Goal: Use online tool/utility: Utilize a website feature to perform a specific function

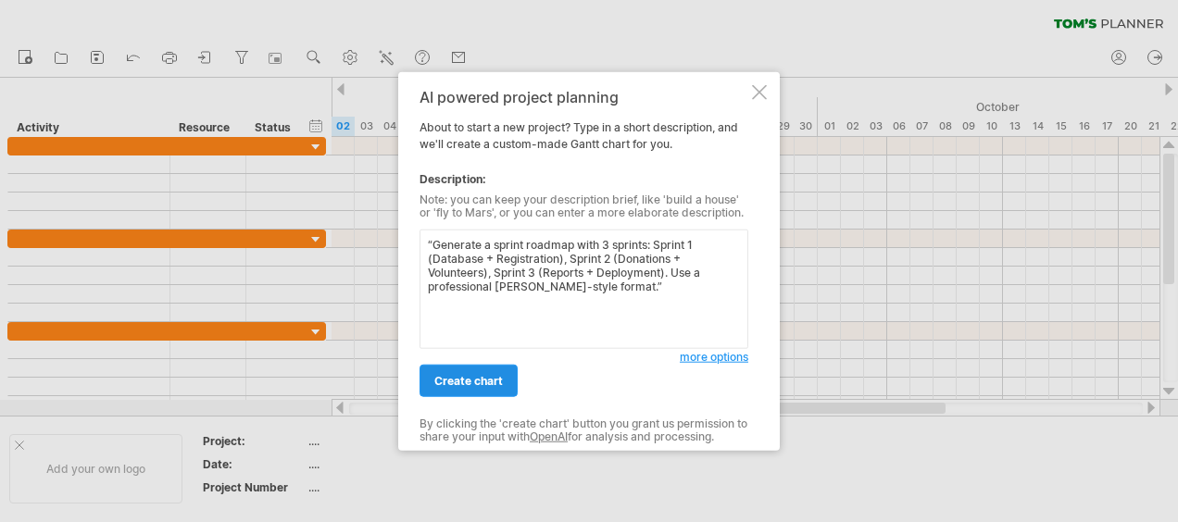
type textarea "“Generate a sprint roadmap with 3 sprints: Sprint 1 (Database + Registration), …"
click at [484, 384] on span "create chart" at bounding box center [468, 381] width 69 height 14
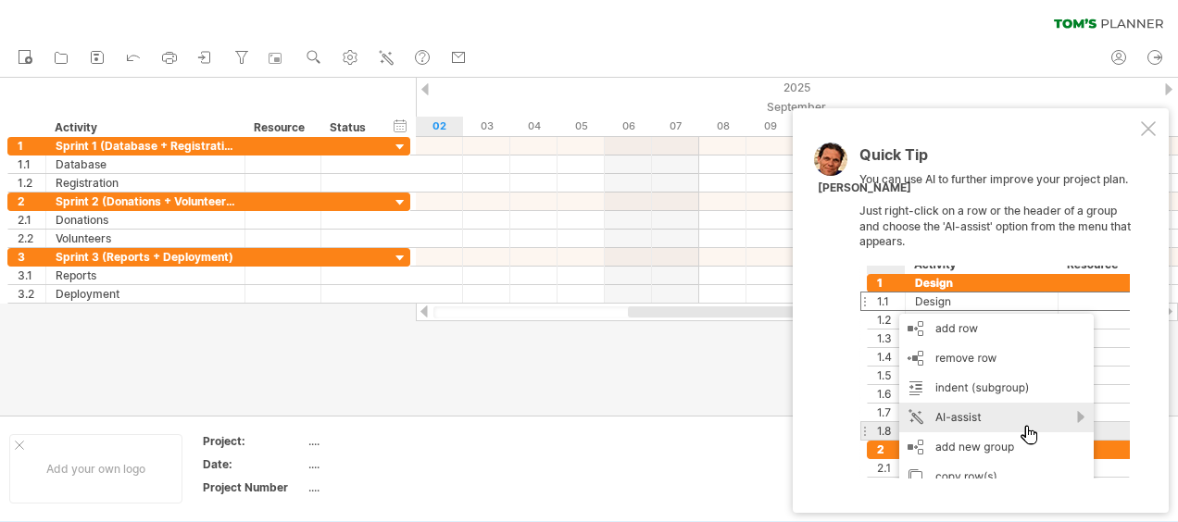
click at [1158, 121] on div "Quick Tip You can use AI to further improve your project plan. Just right-click…" at bounding box center [981, 310] width 376 height 405
click at [1148, 128] on div at bounding box center [1148, 128] width 15 height 15
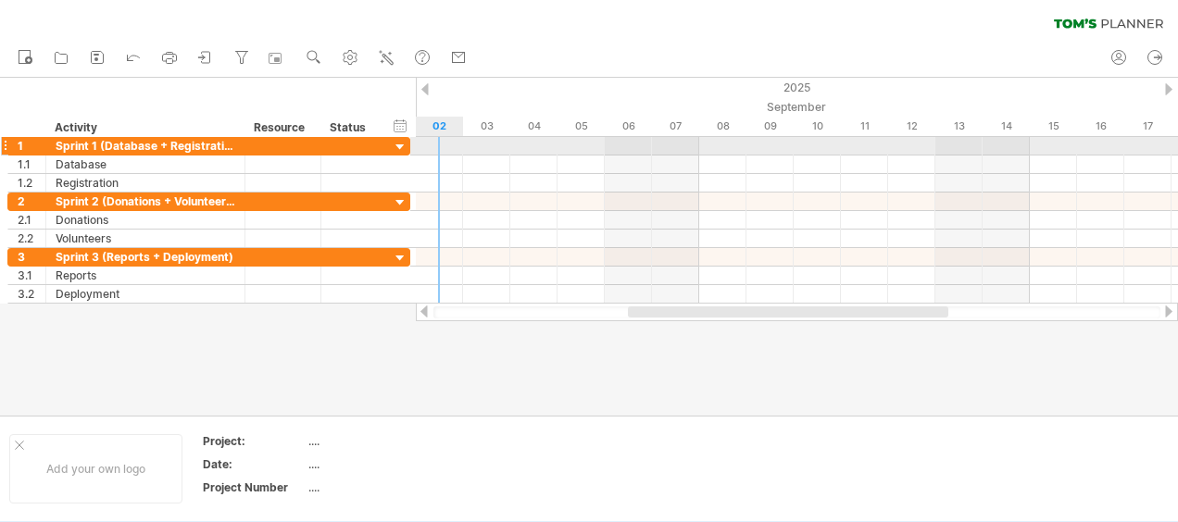
click at [397, 145] on div at bounding box center [401, 148] width 18 height 18
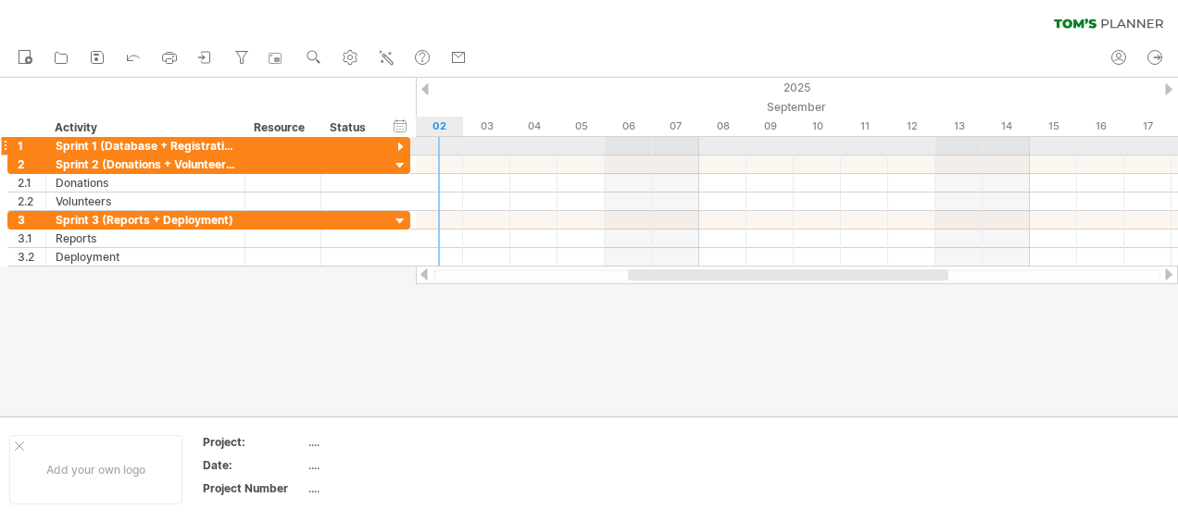
click at [403, 145] on div at bounding box center [401, 148] width 18 height 18
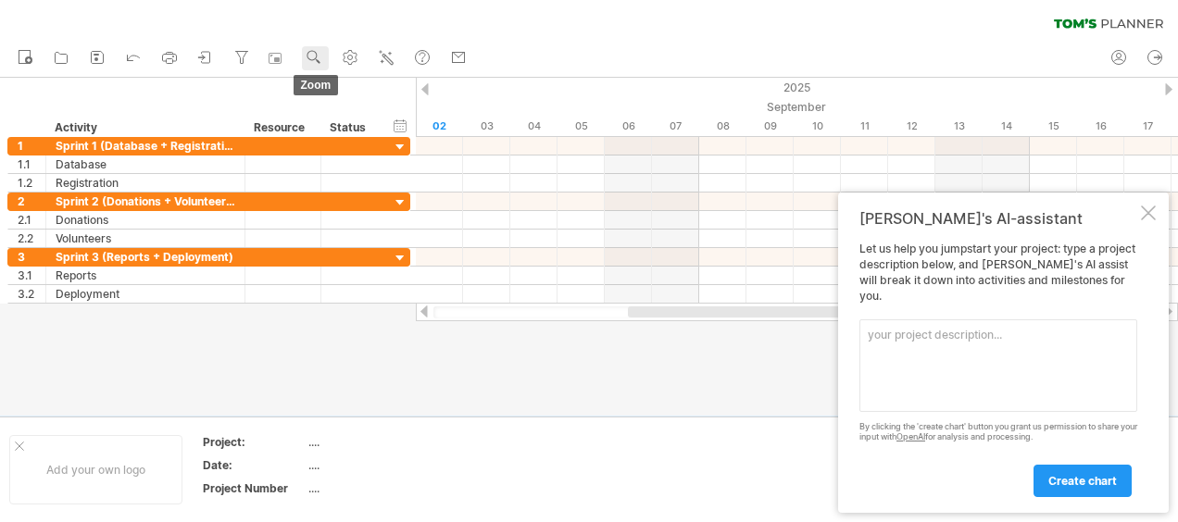
click at [308, 61] on use at bounding box center [314, 57] width 19 height 19
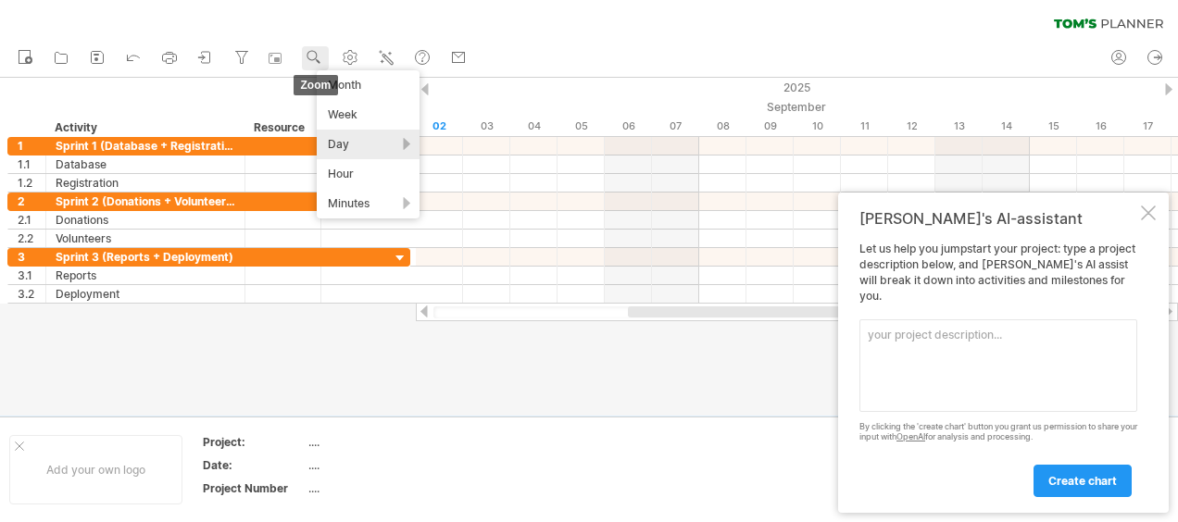
click at [313, 52] on g at bounding box center [314, 57] width 19 height 19
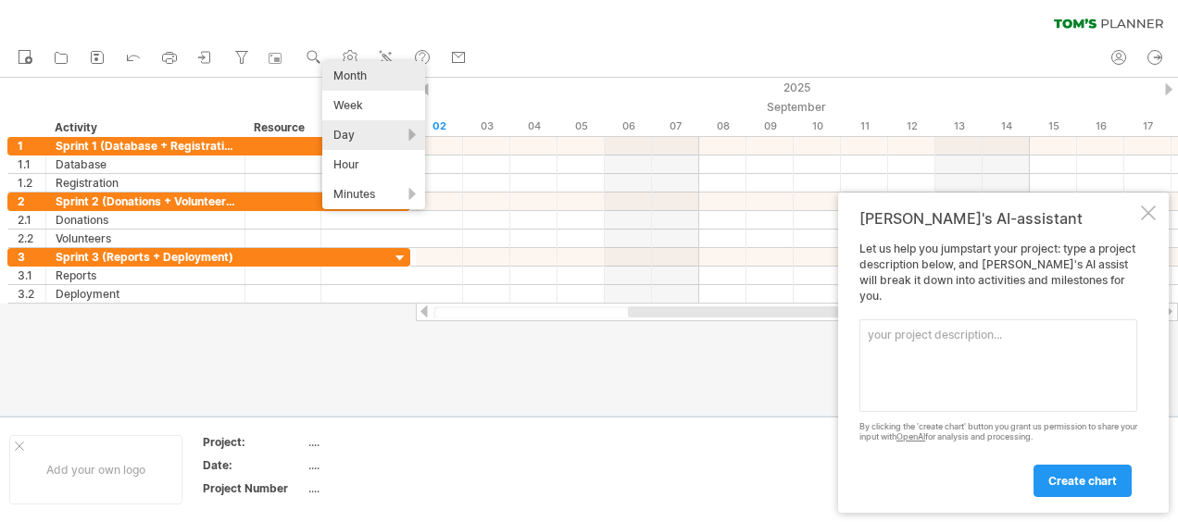
click at [376, 78] on div "Month" at bounding box center [373, 76] width 103 height 30
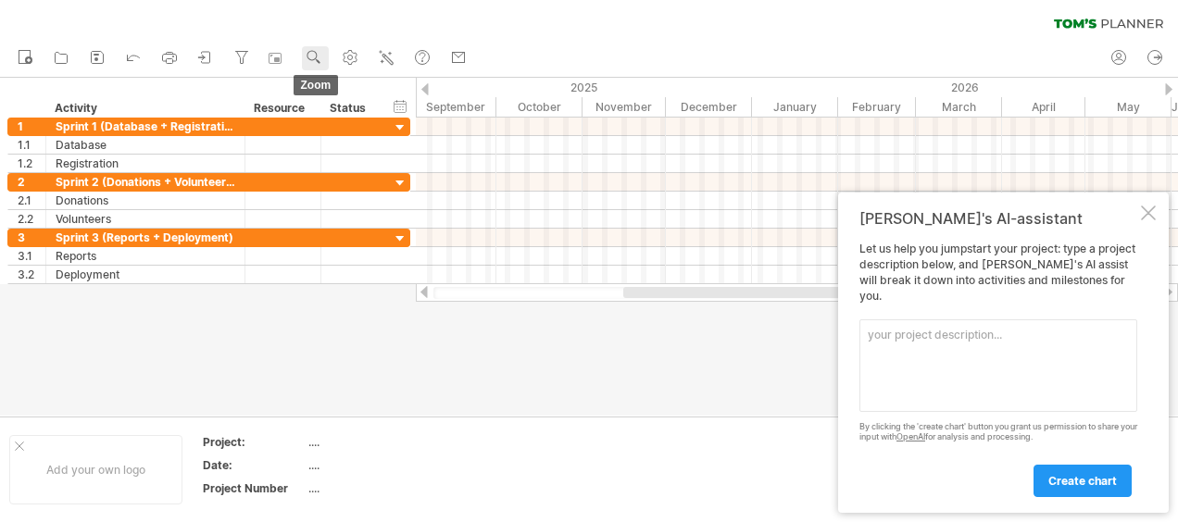
click at [313, 57] on use at bounding box center [314, 57] width 19 height 19
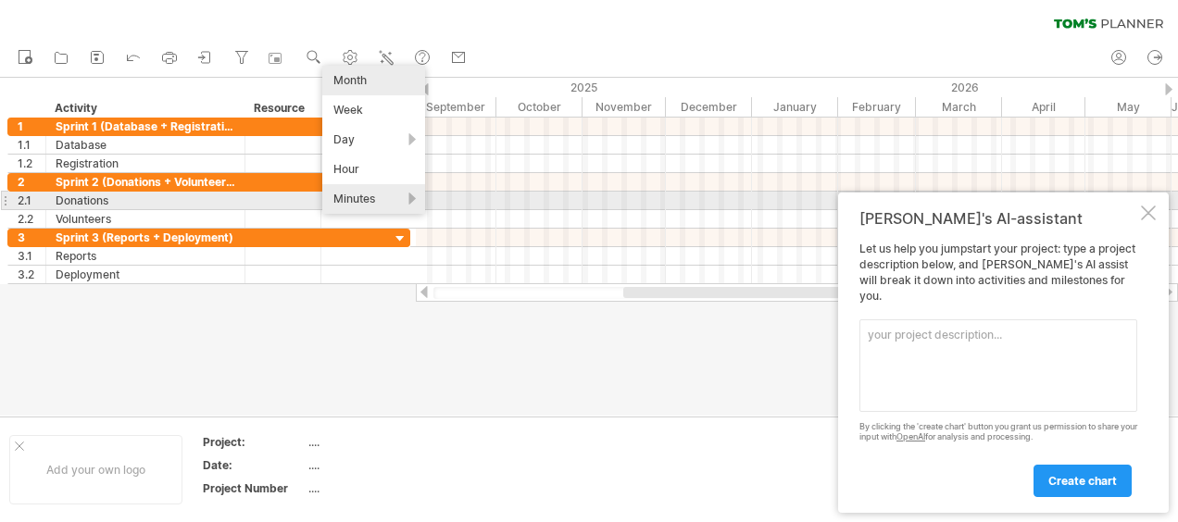
click at [358, 193] on div "Minutes" at bounding box center [373, 199] width 103 height 30
click at [377, 210] on div "15 minutes" at bounding box center [418, 217] width 103 height 30
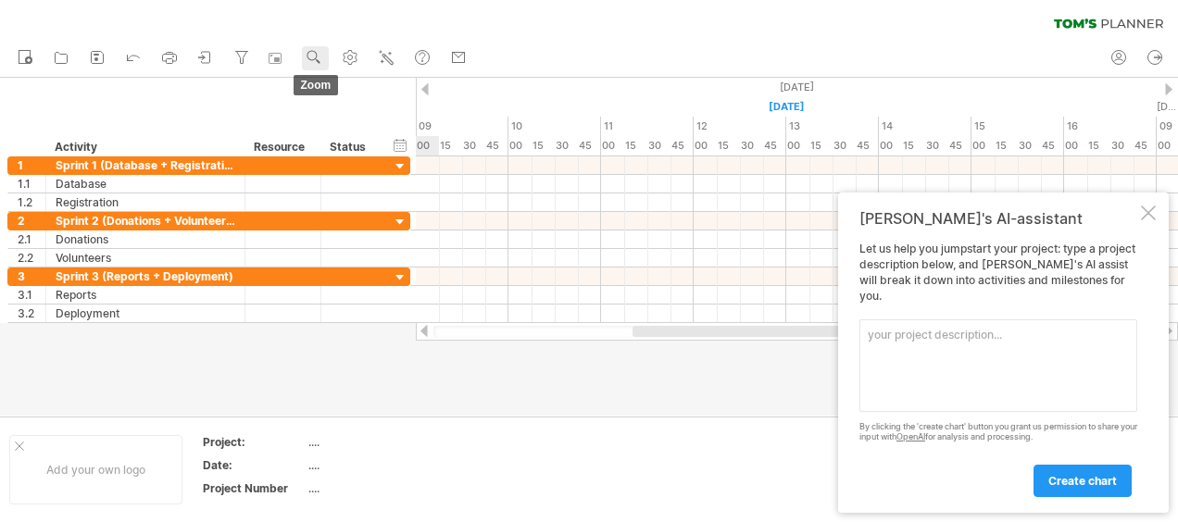
click at [315, 54] on use at bounding box center [314, 57] width 19 height 19
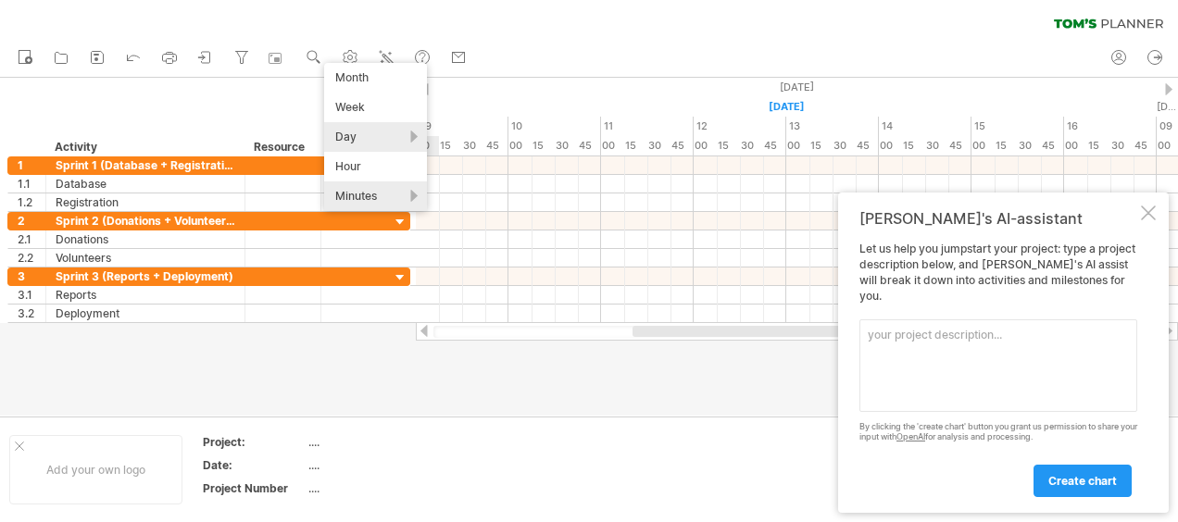
click at [356, 138] on div "Day" at bounding box center [375, 137] width 103 height 30
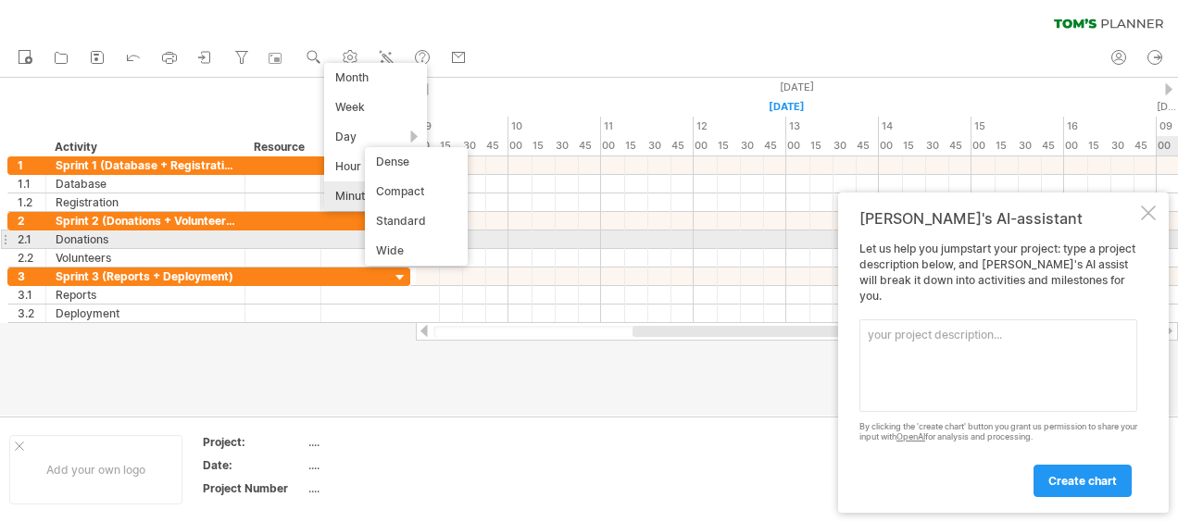
click at [1143, 220] on div at bounding box center [1148, 213] width 15 height 15
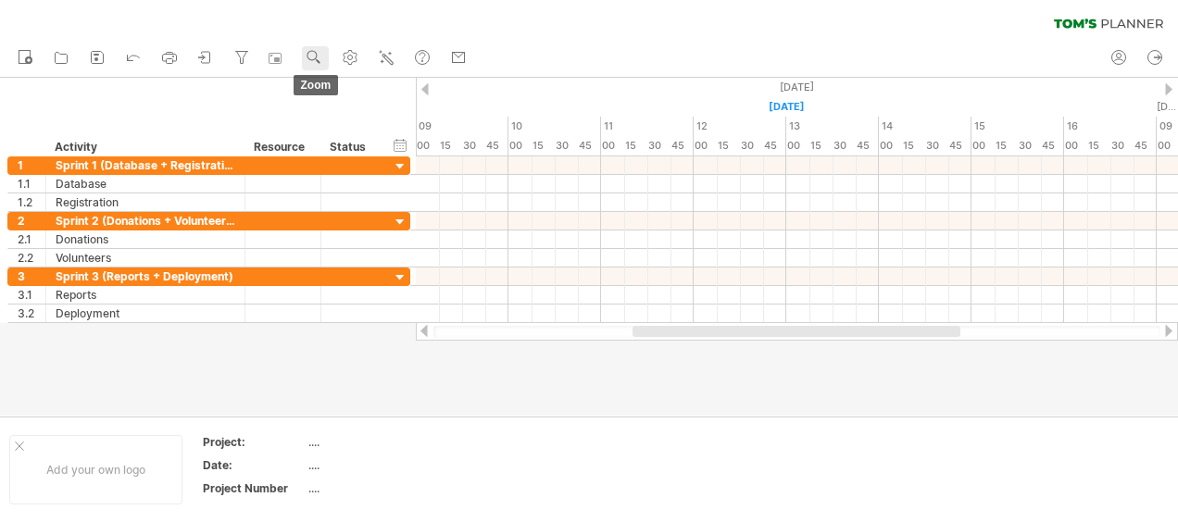
click at [321, 63] on use at bounding box center [314, 57] width 19 height 19
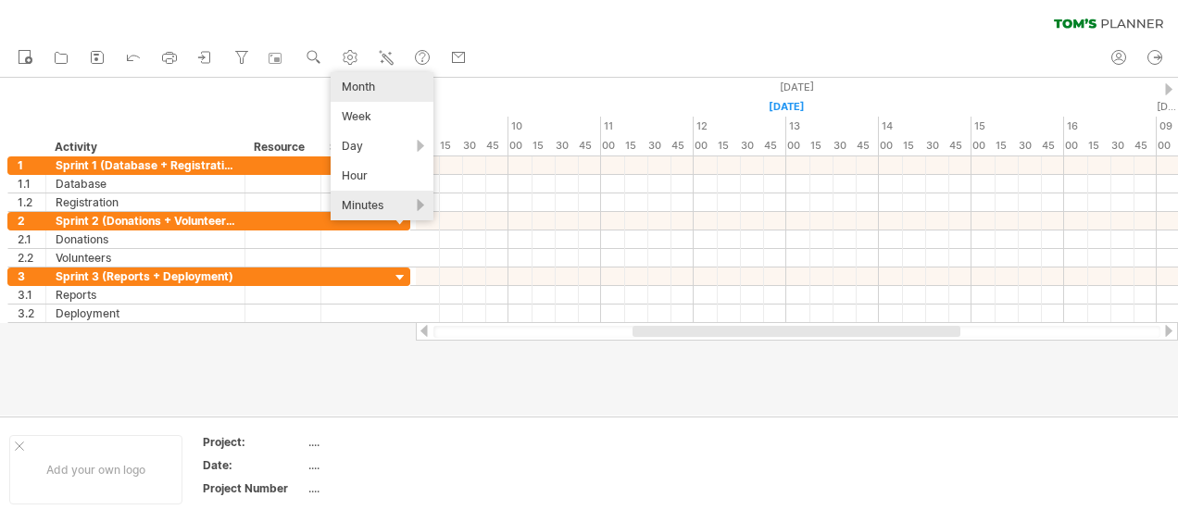
click at [387, 92] on div "Month" at bounding box center [382, 87] width 103 height 30
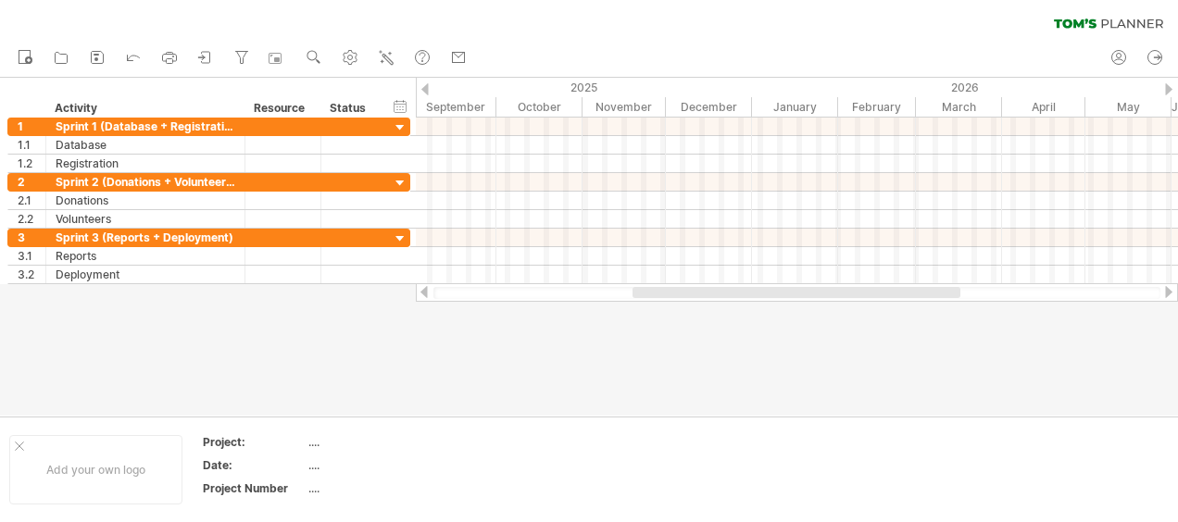
drag, startPoint x: 856, startPoint y: 284, endPoint x: 836, endPoint y: 293, distance: 22.0
click at [836, 293] on div at bounding box center [797, 292] width 762 height 19
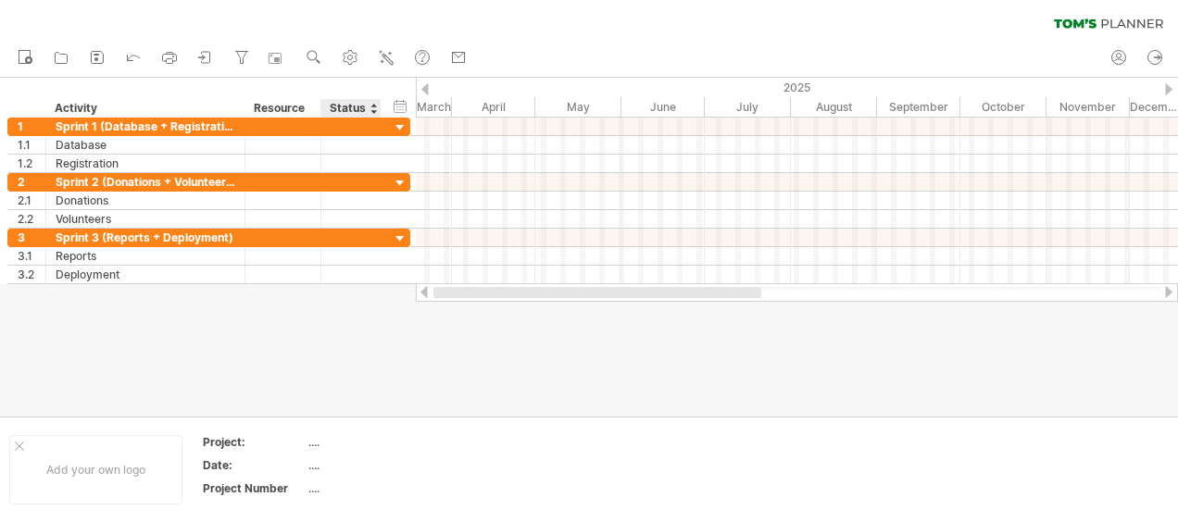
drag, startPoint x: 839, startPoint y: 295, endPoint x: 384, endPoint y: 288, distance: 455.8
click at [384, 288] on div "Trying to reach [DOMAIN_NAME] Connected again... 0% clear filter new 1" at bounding box center [589, 261] width 1178 height 522
